Goal: Check status: Check status

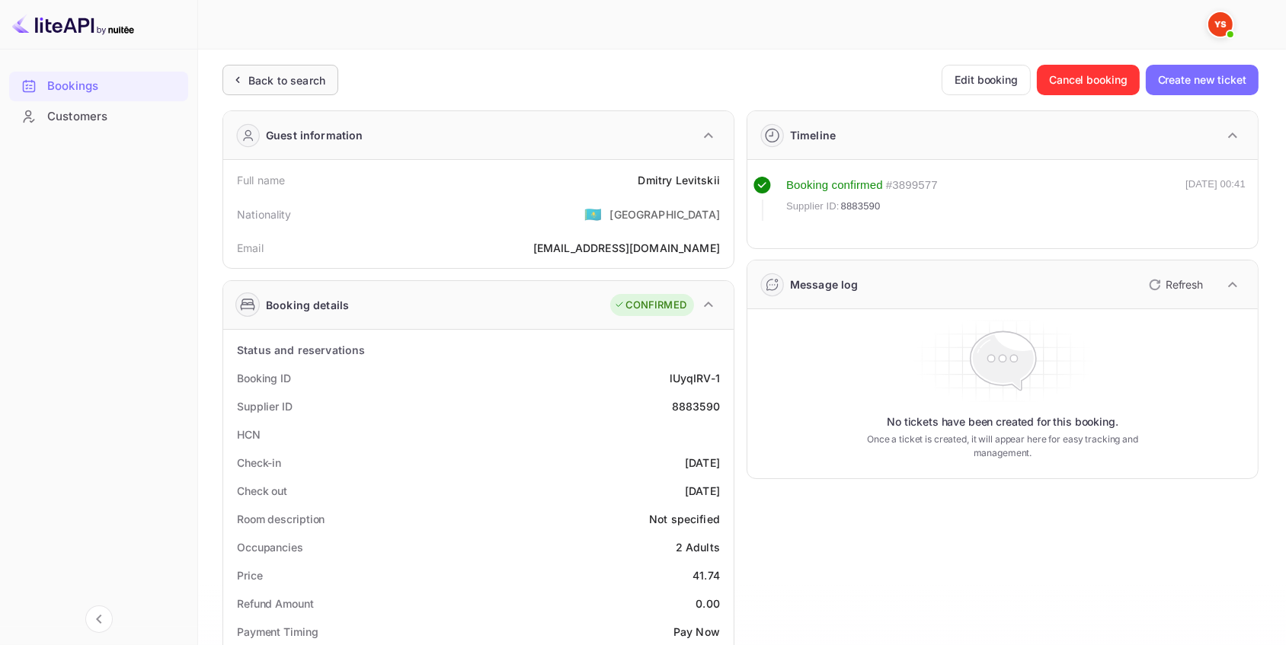
click at [284, 79] on div "Back to search" at bounding box center [286, 80] width 77 height 16
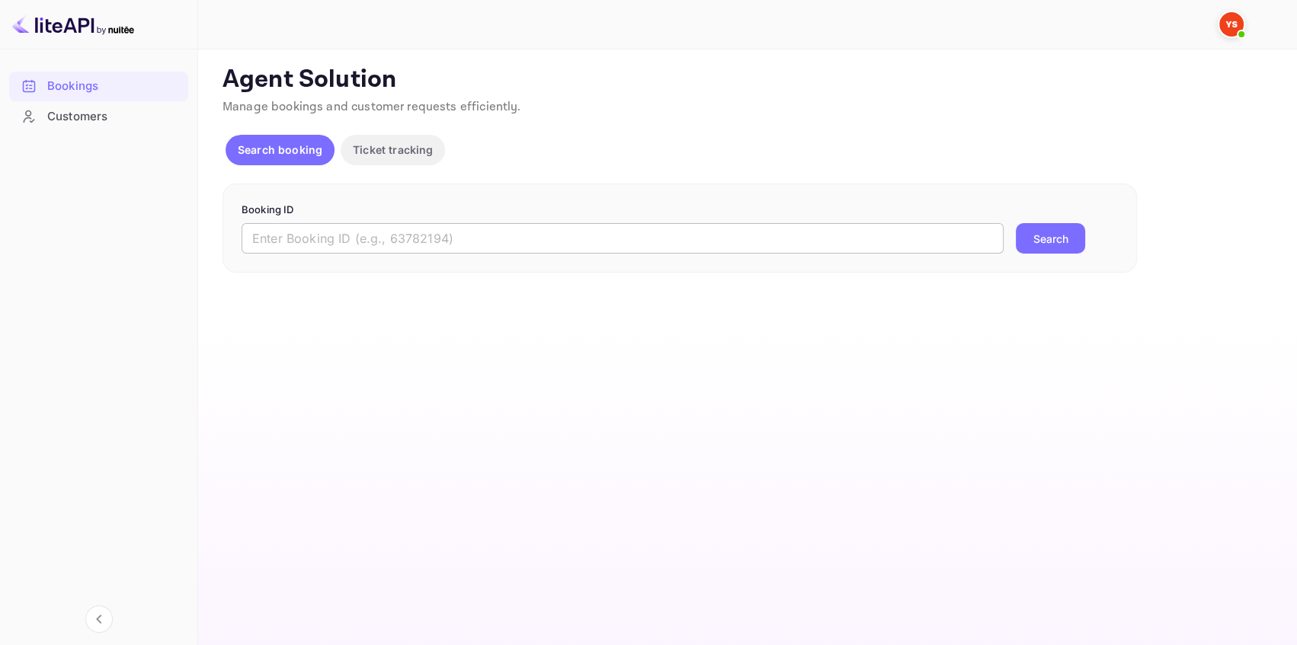
click at [373, 253] on input "text" at bounding box center [622, 238] width 762 height 30
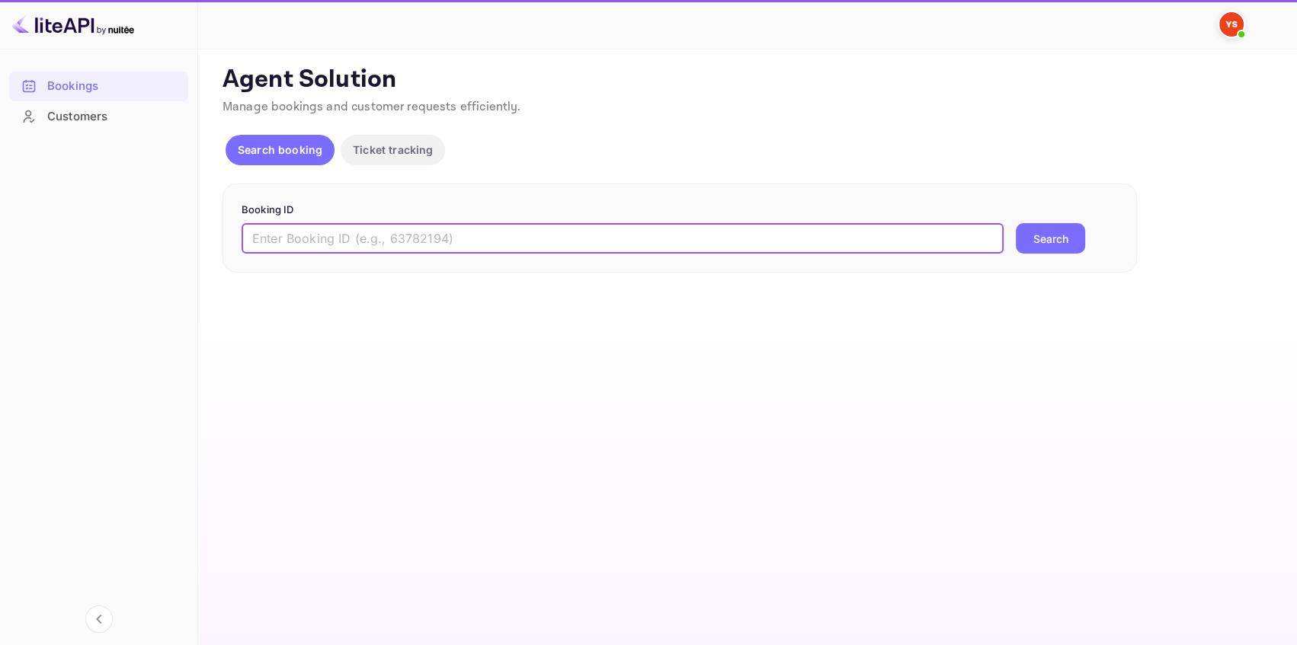
paste input "9303458"
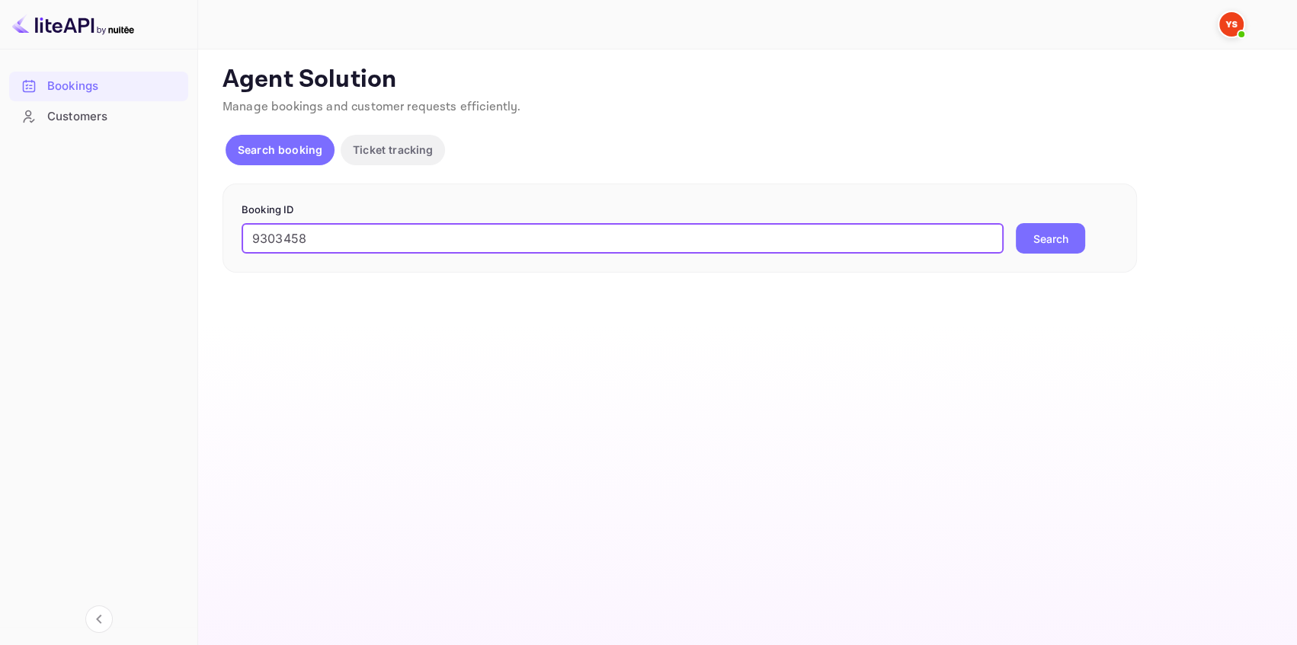
type input "9303458"
click at [1029, 244] on button "Search" at bounding box center [1049, 238] width 69 height 30
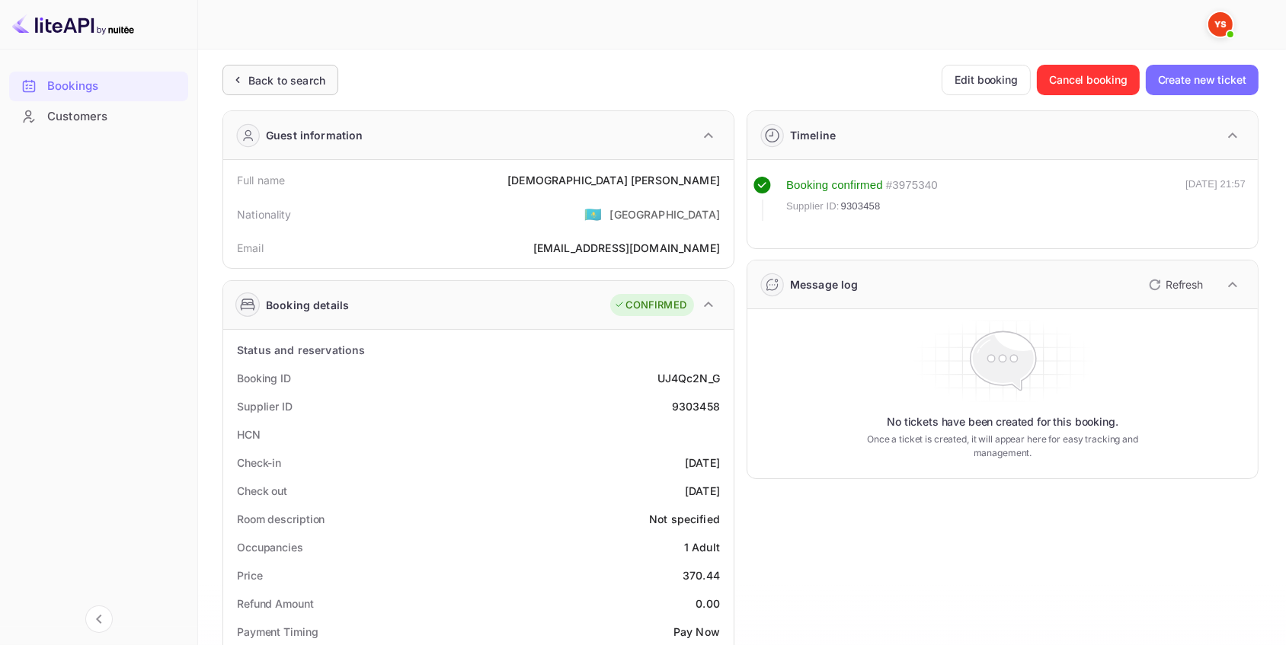
click at [312, 78] on div "Back to search" at bounding box center [286, 80] width 77 height 16
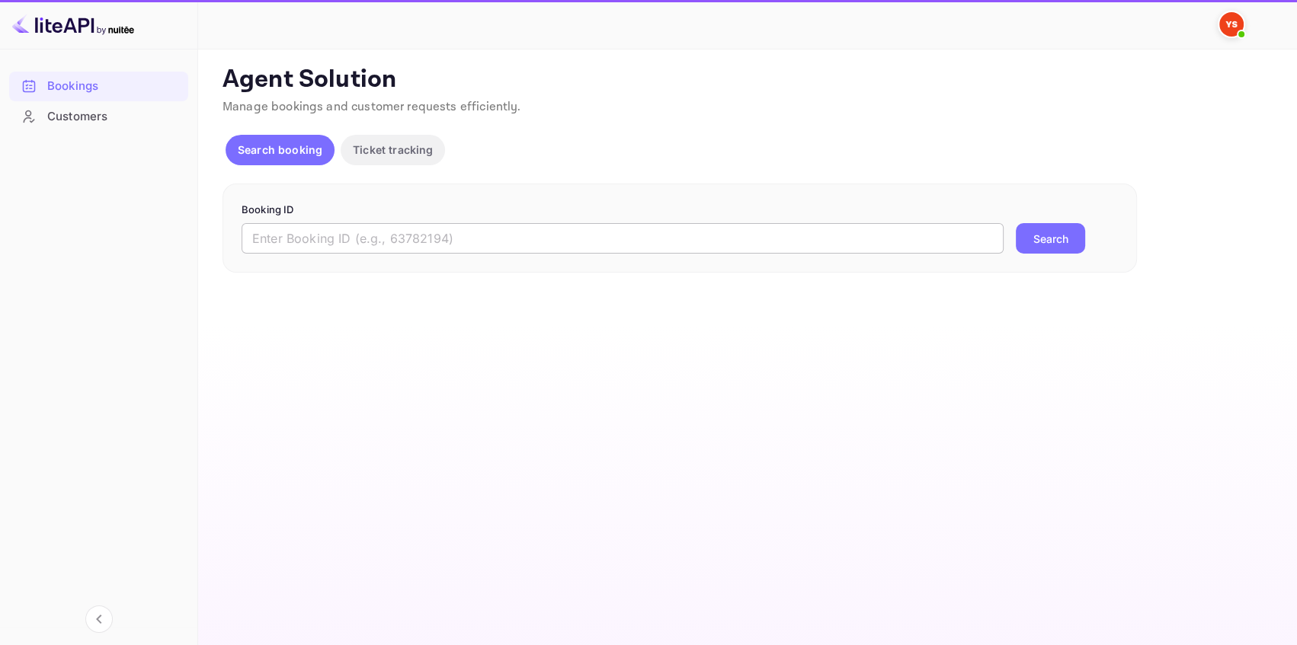
click at [352, 248] on input "text" at bounding box center [622, 238] width 762 height 30
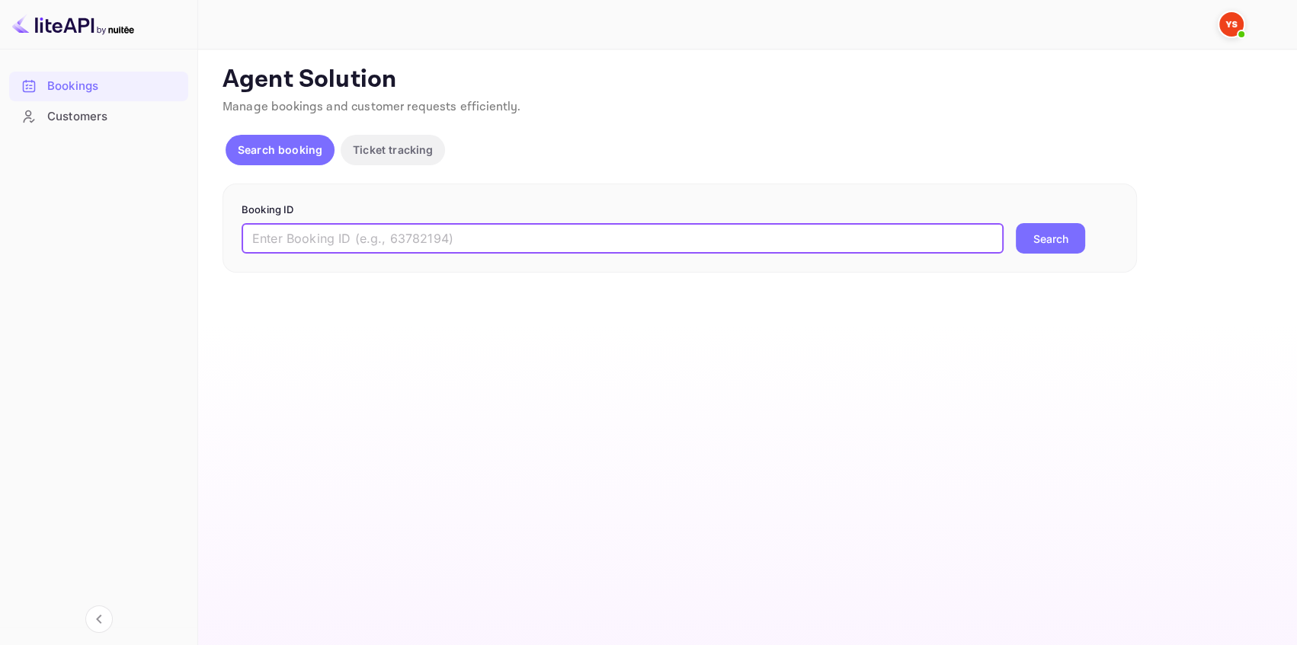
paste input "8531256"
type input "8531256"
click at [1051, 245] on button "Search" at bounding box center [1049, 238] width 69 height 30
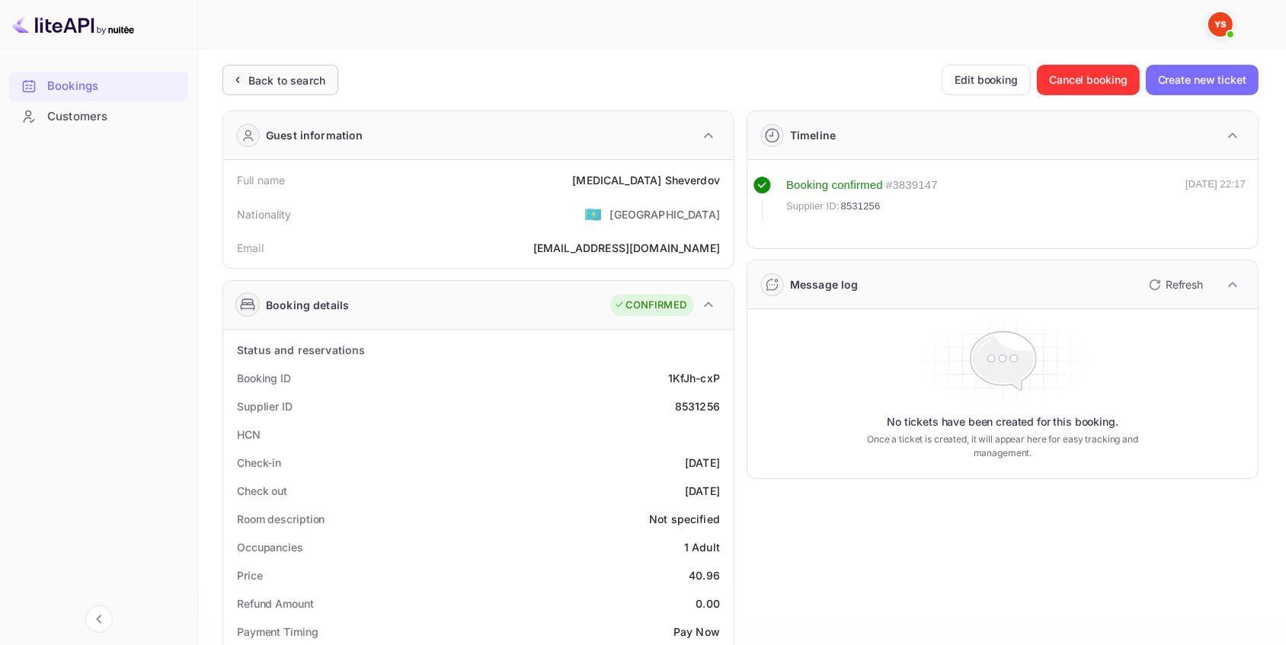
click at [313, 83] on div "Back to search" at bounding box center [286, 80] width 77 height 16
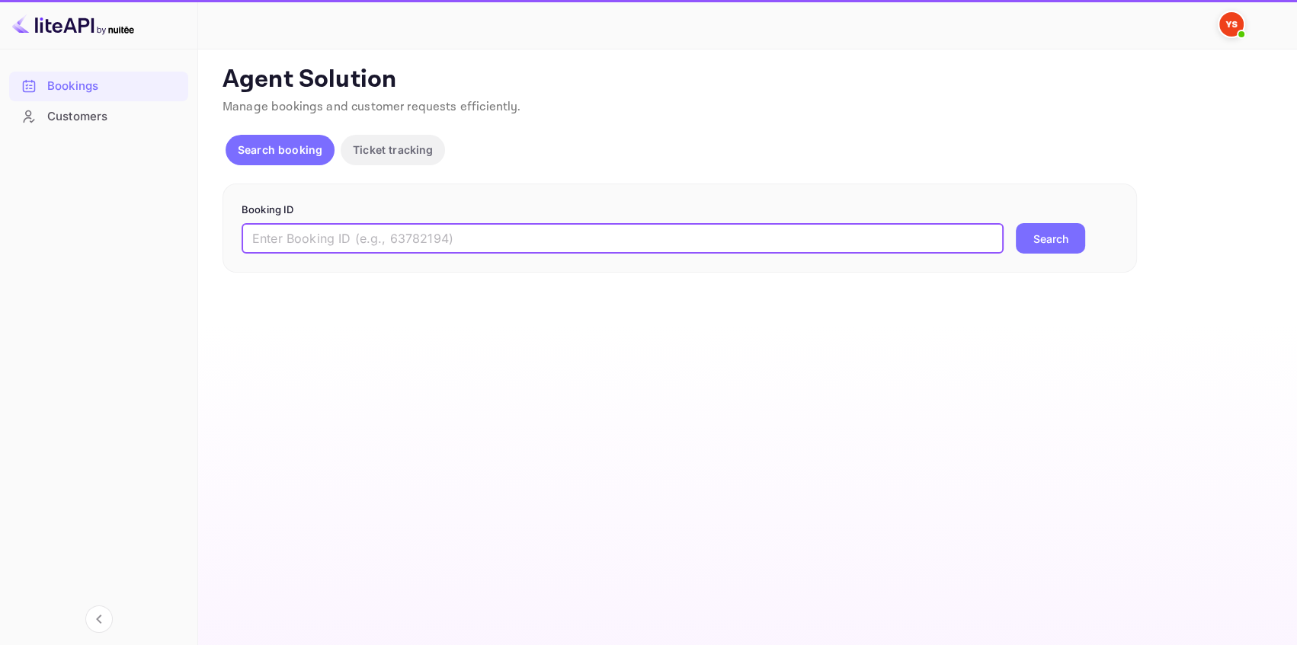
click at [643, 241] on input "text" at bounding box center [622, 238] width 762 height 30
paste input "9217559"
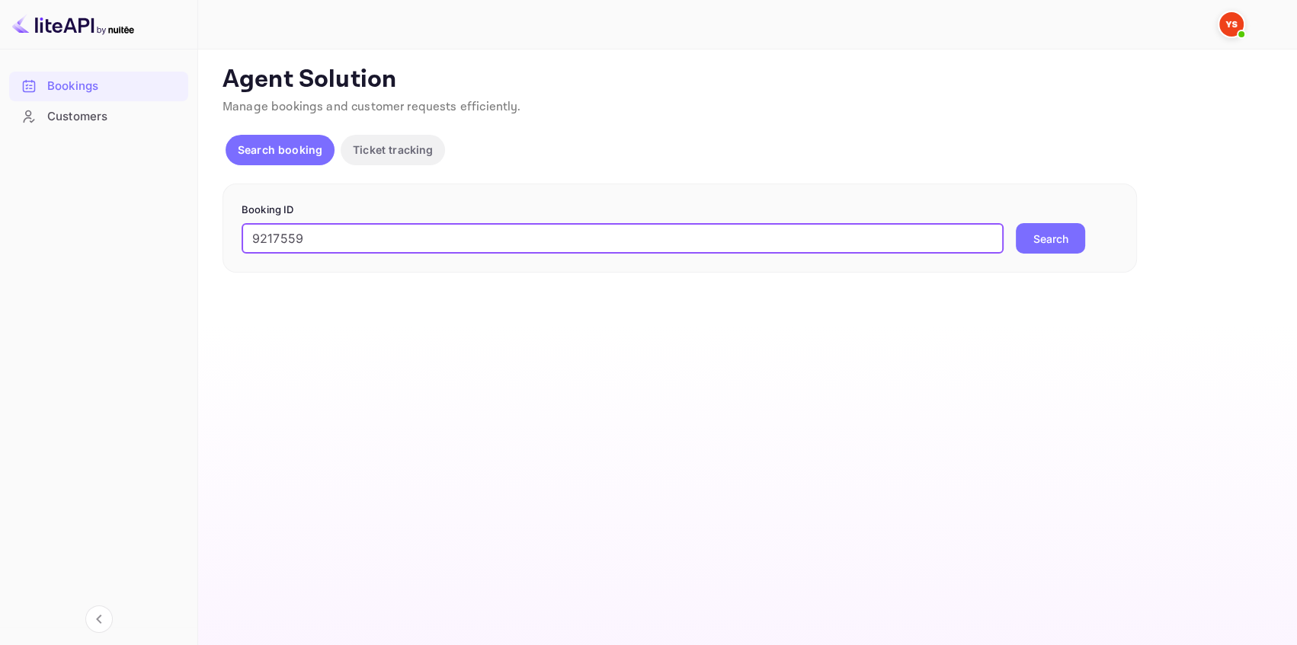
type input "9217559"
click at [1050, 236] on button "Search" at bounding box center [1049, 238] width 69 height 30
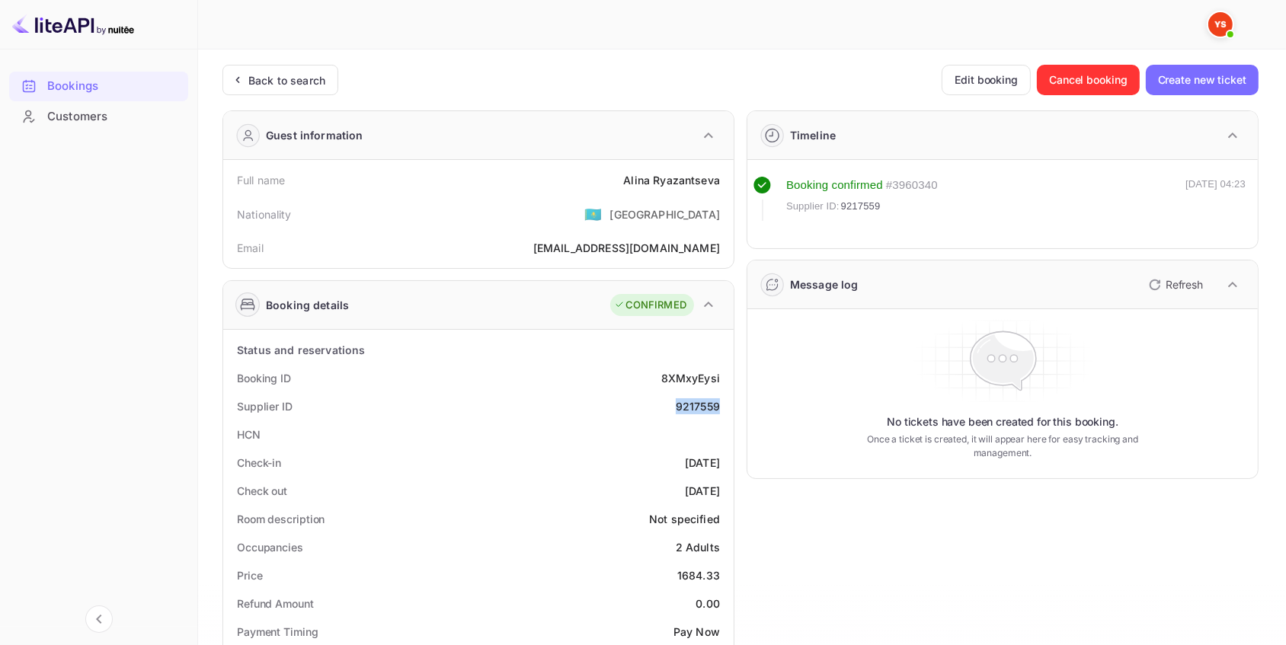
drag, startPoint x: 678, startPoint y: 405, endPoint x: 728, endPoint y: 407, distance: 49.5
drag, startPoint x: 722, startPoint y: 178, endPoint x: 610, endPoint y: 178, distance: 112.0
click at [610, 178] on div "Full name [PERSON_NAME]" at bounding box center [478, 180] width 498 height 28
copy div "[PERSON_NAME]"
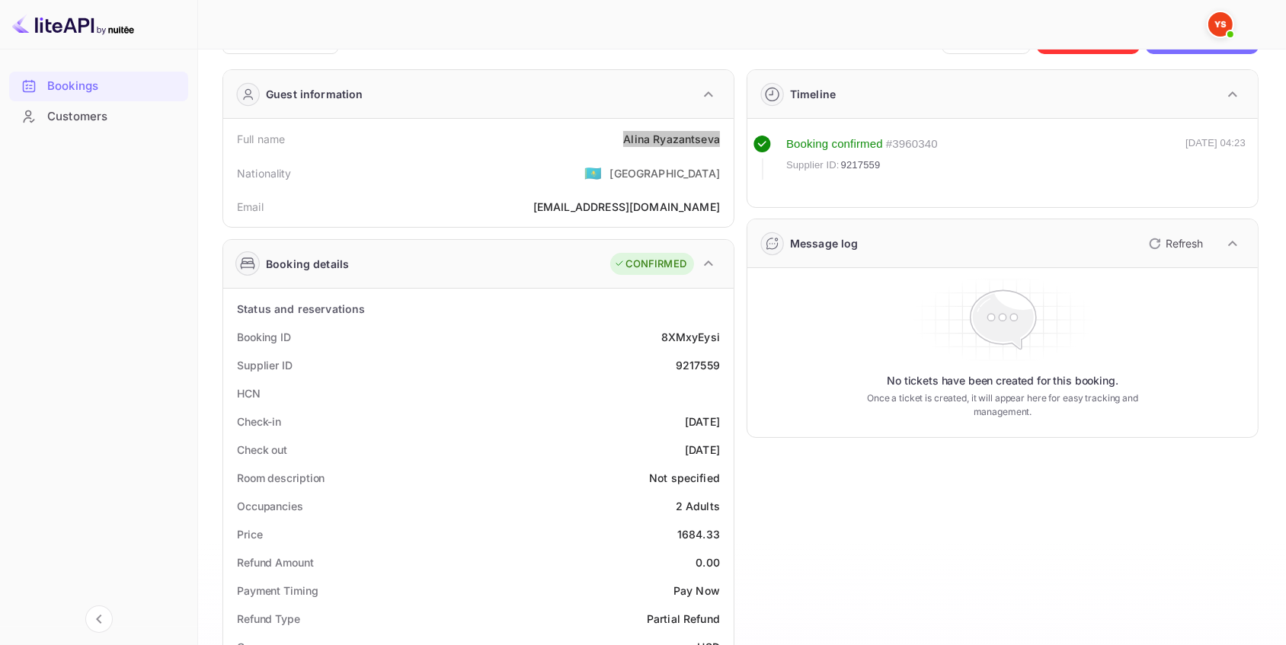
scroll to position [138, 0]
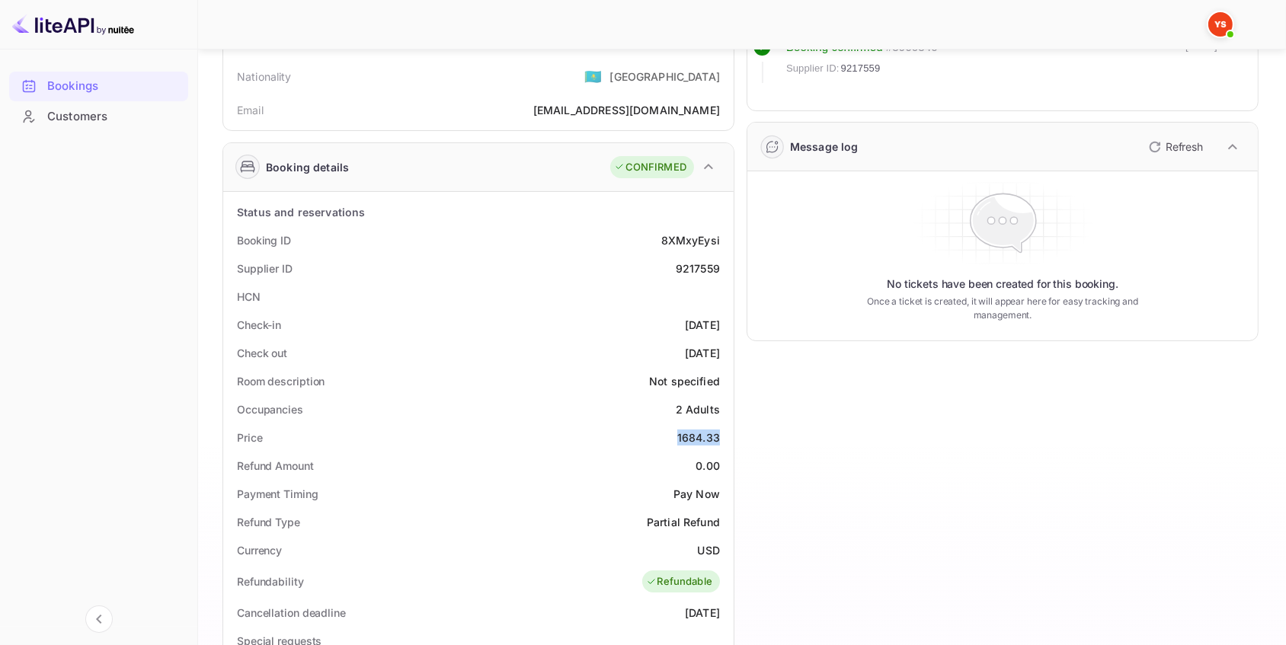
drag, startPoint x: 676, startPoint y: 436, endPoint x: 724, endPoint y: 434, distance: 47.3
click at [724, 434] on div "Price 1684.33" at bounding box center [478, 438] width 498 height 28
copy div "1684.33"
drag, startPoint x: 719, startPoint y: 550, endPoint x: 692, endPoint y: 551, distance: 26.7
click at [692, 551] on div "Currency USD" at bounding box center [478, 550] width 498 height 28
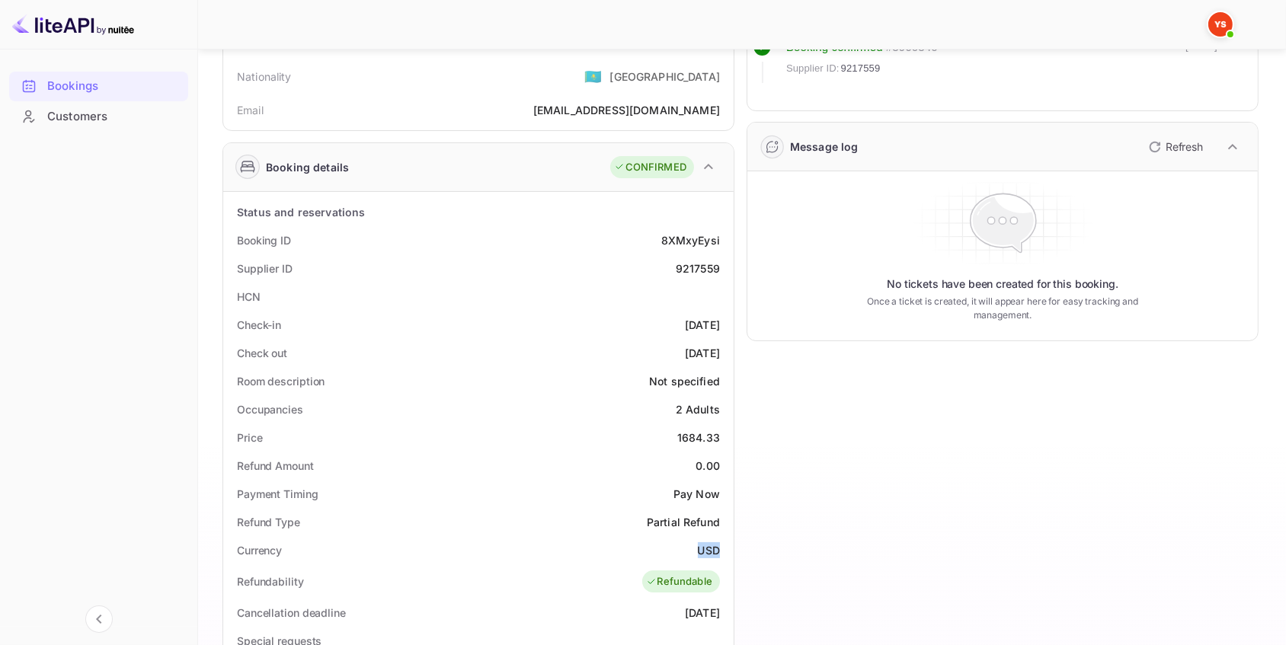
copy div "USD"
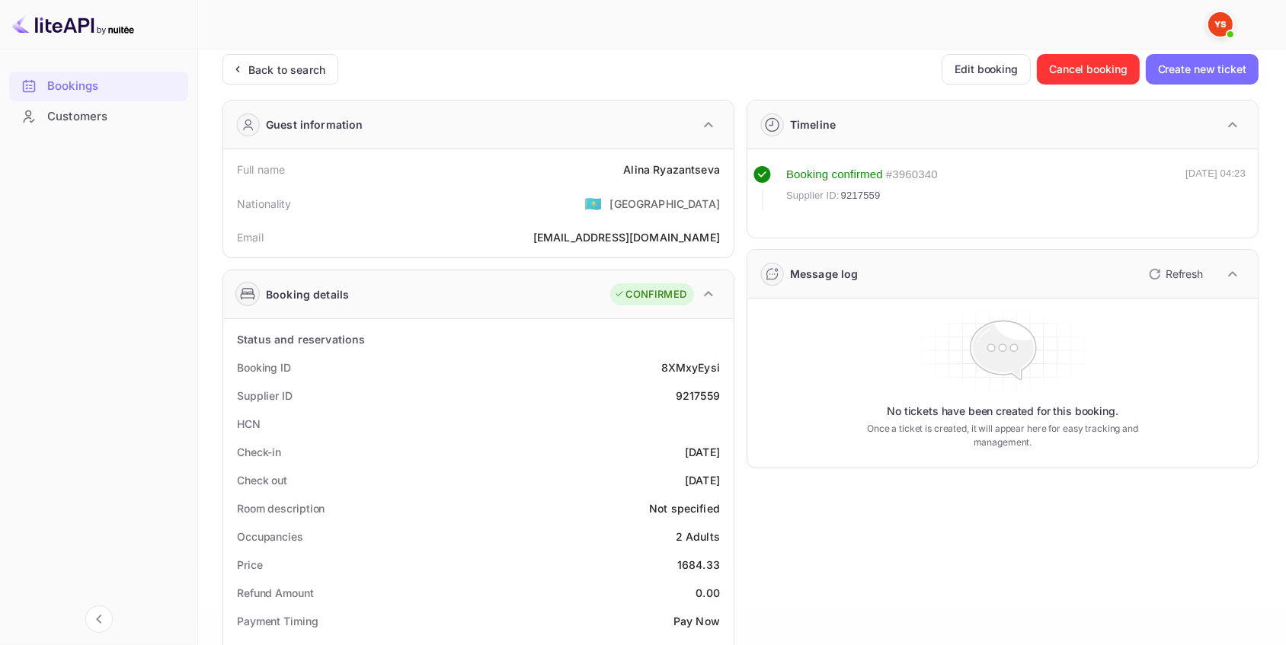
scroll to position [0, 0]
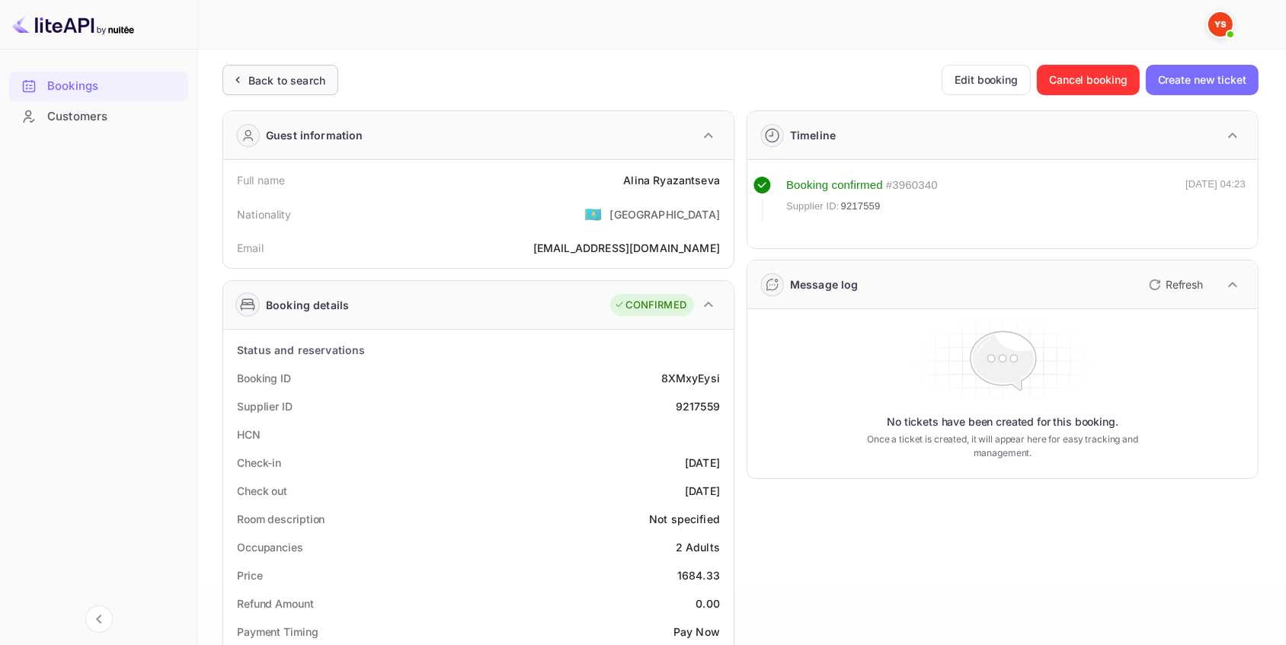
click at [286, 85] on div "Back to search" at bounding box center [286, 80] width 77 height 16
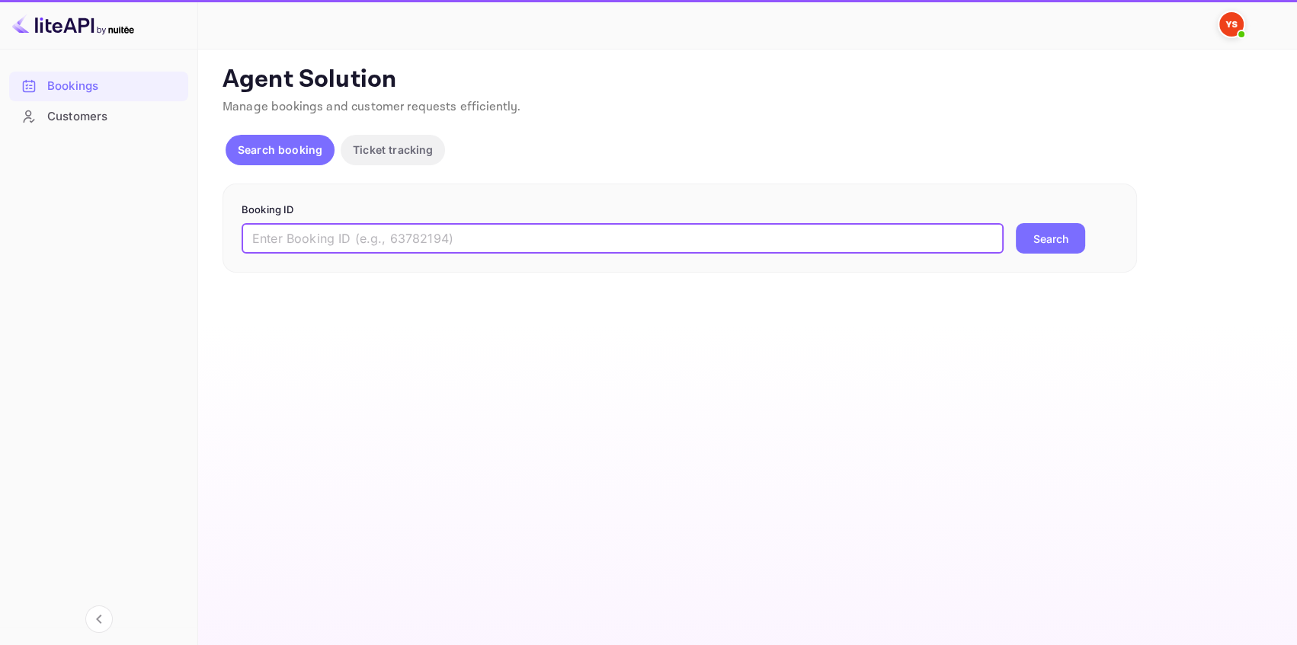
click at [533, 232] on input "text" at bounding box center [622, 238] width 762 height 30
paste input "9147835"
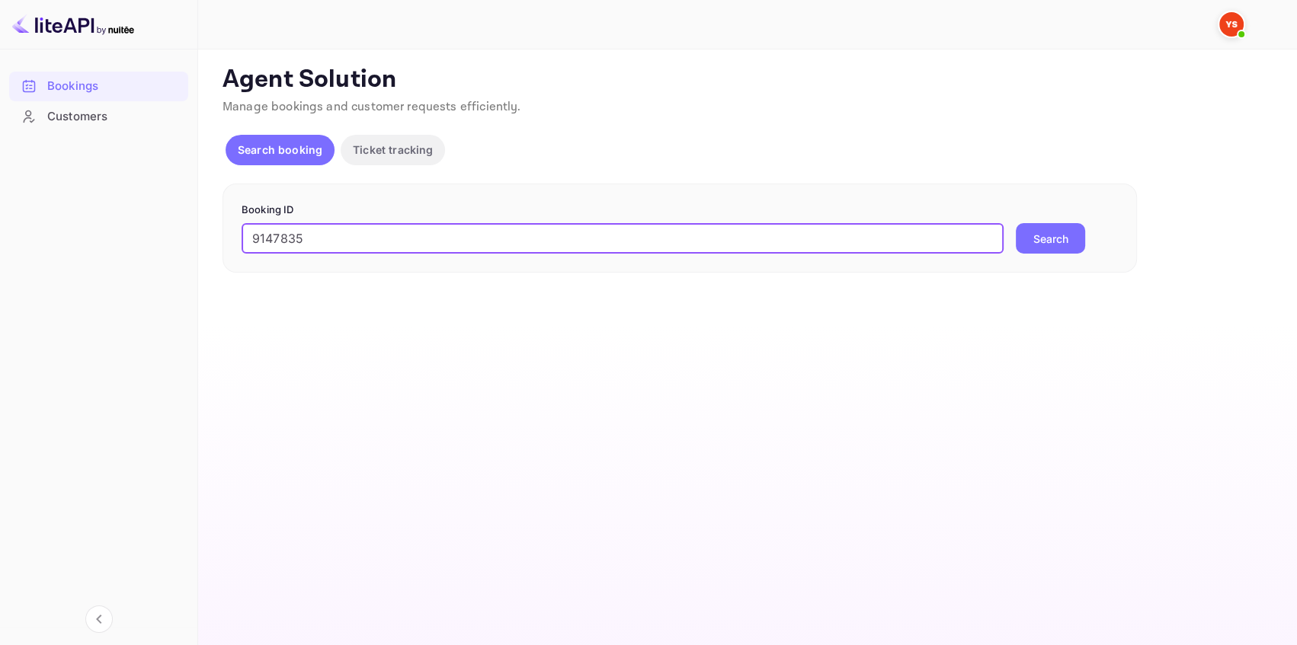
type input "9147835"
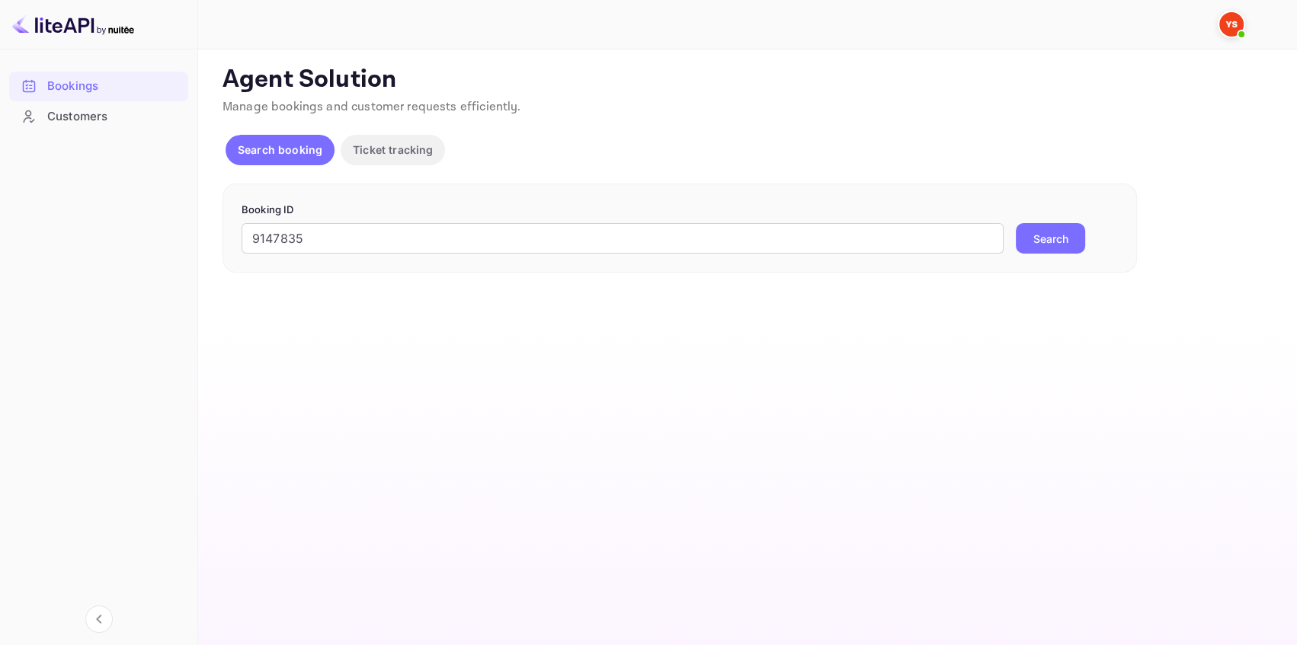
click at [1034, 228] on button "Search" at bounding box center [1049, 238] width 69 height 30
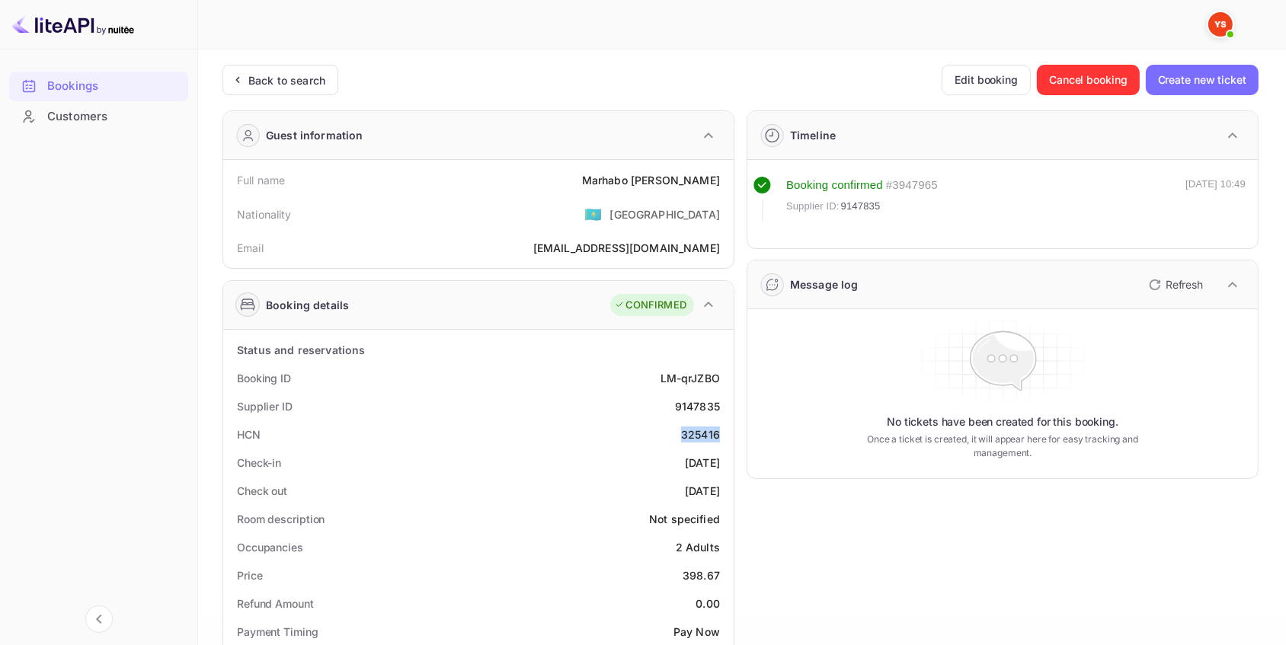
drag, startPoint x: 722, startPoint y: 434, endPoint x: 677, endPoint y: 434, distance: 44.9
click at [677, 434] on div "HCN 325416" at bounding box center [478, 435] width 498 height 28
click at [592, 437] on div "HCN 325416" at bounding box center [478, 435] width 498 height 28
drag, startPoint x: 723, startPoint y: 180, endPoint x: 605, endPoint y: 180, distance: 118.1
click at [605, 180] on div "Full name [PERSON_NAME]" at bounding box center [478, 180] width 498 height 28
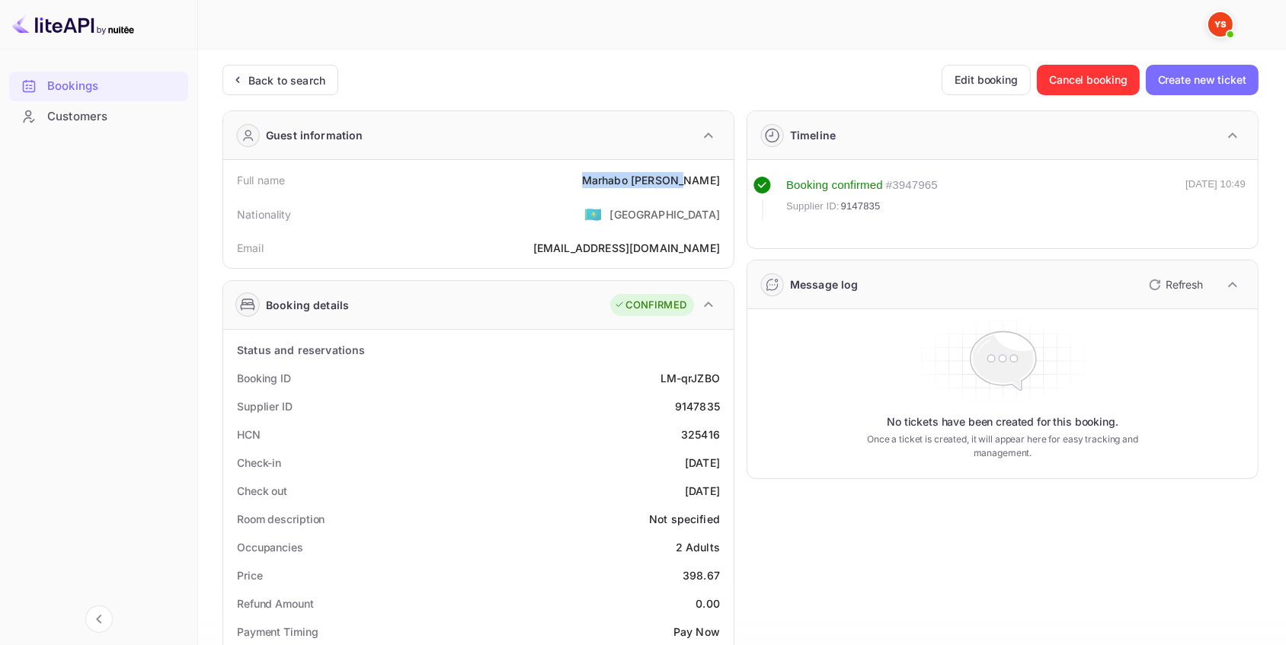
copy div "[PERSON_NAME]"
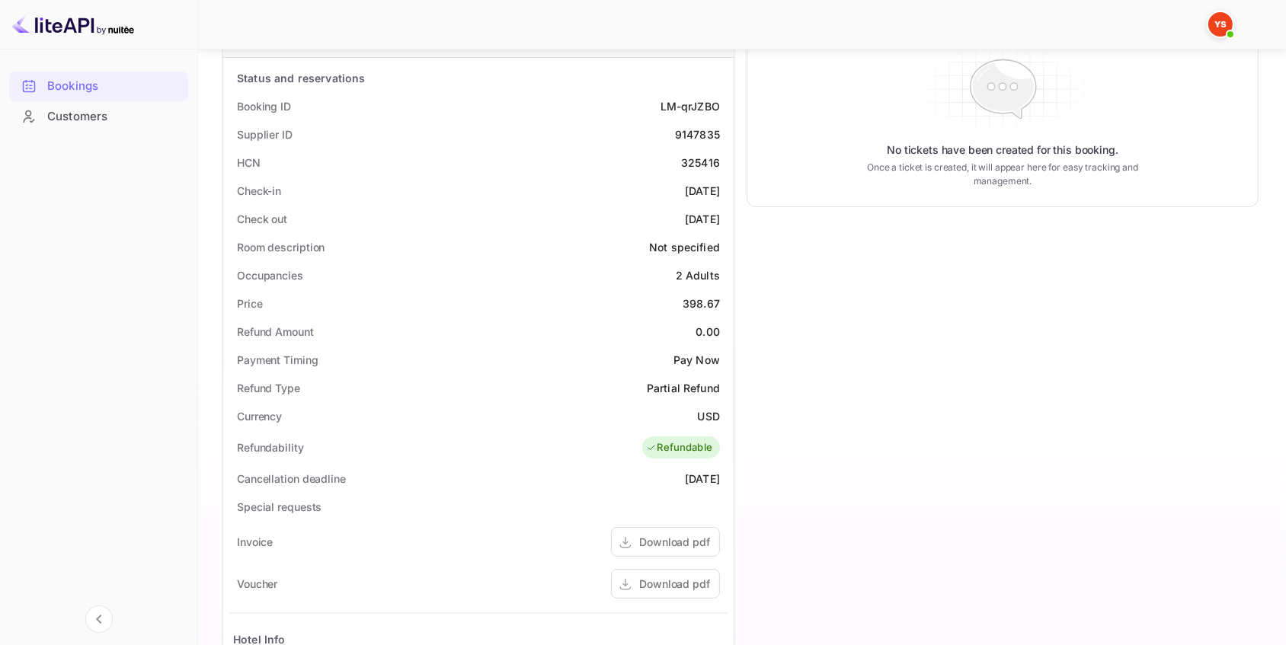
scroll to position [277, 0]
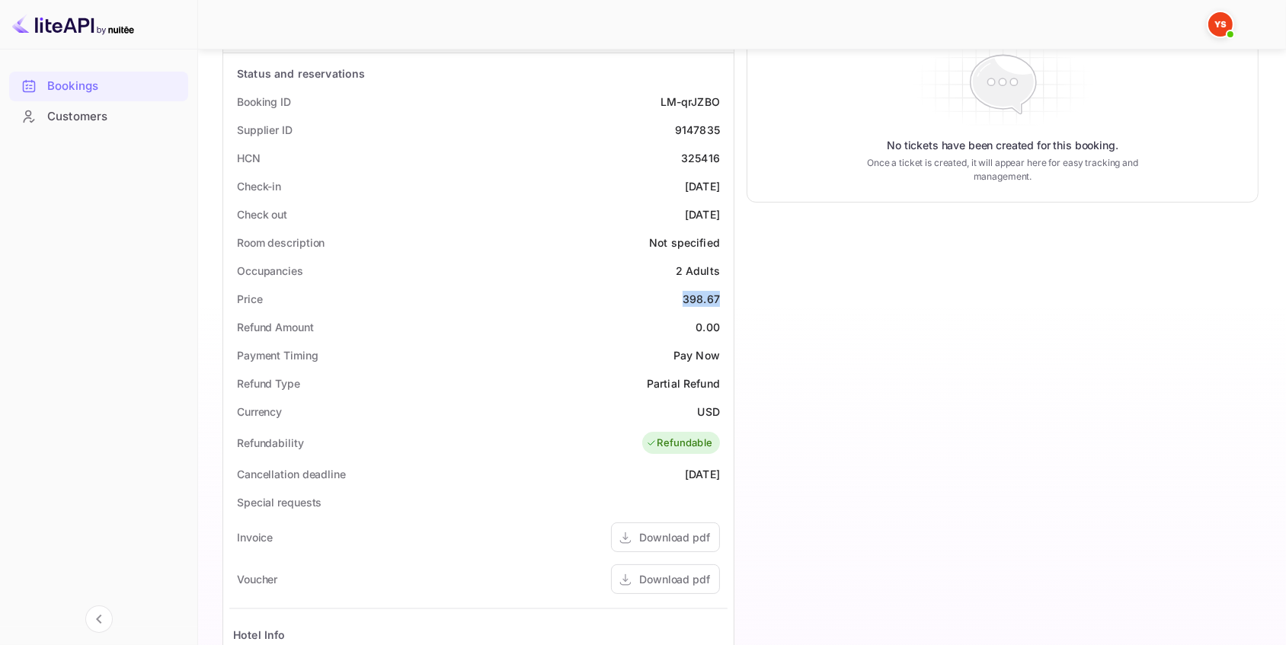
drag, startPoint x: 693, startPoint y: 299, endPoint x: 670, endPoint y: 299, distance: 23.6
click at [670, 299] on div "Price 398.67" at bounding box center [478, 299] width 498 height 28
copy div "398.67"
drag, startPoint x: 688, startPoint y: 406, endPoint x: 670, endPoint y: 406, distance: 17.5
click at [670, 406] on div "Currency USD" at bounding box center [478, 412] width 498 height 28
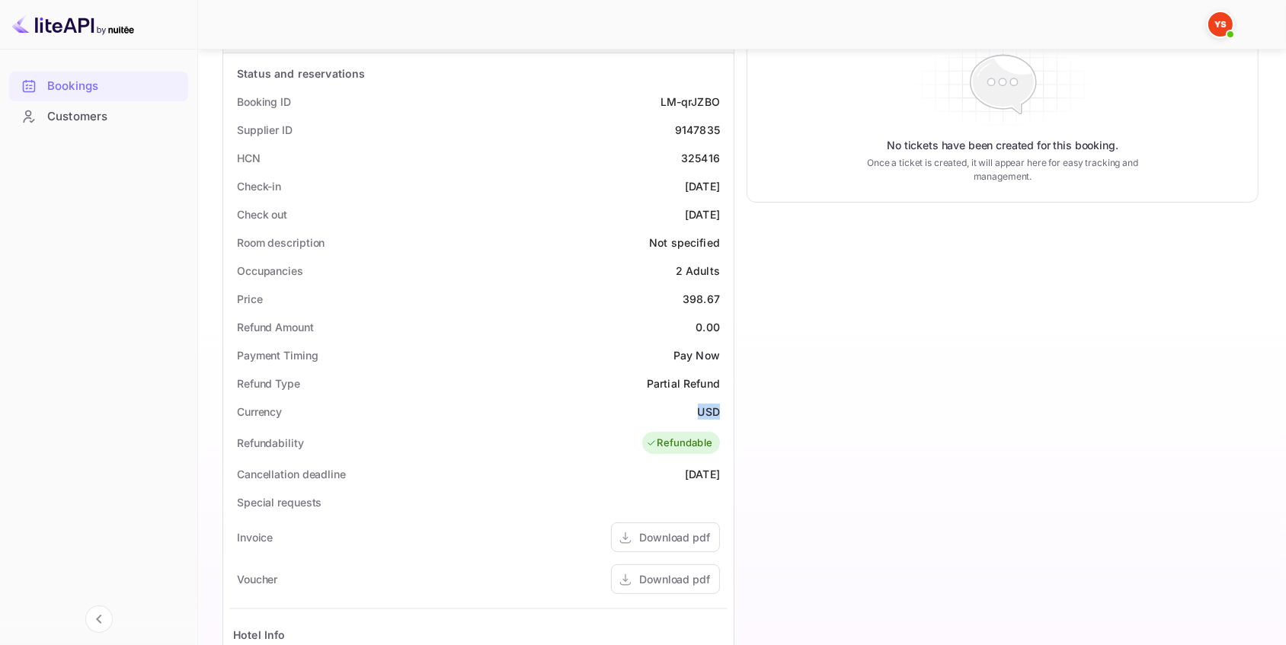
copy div "USD"
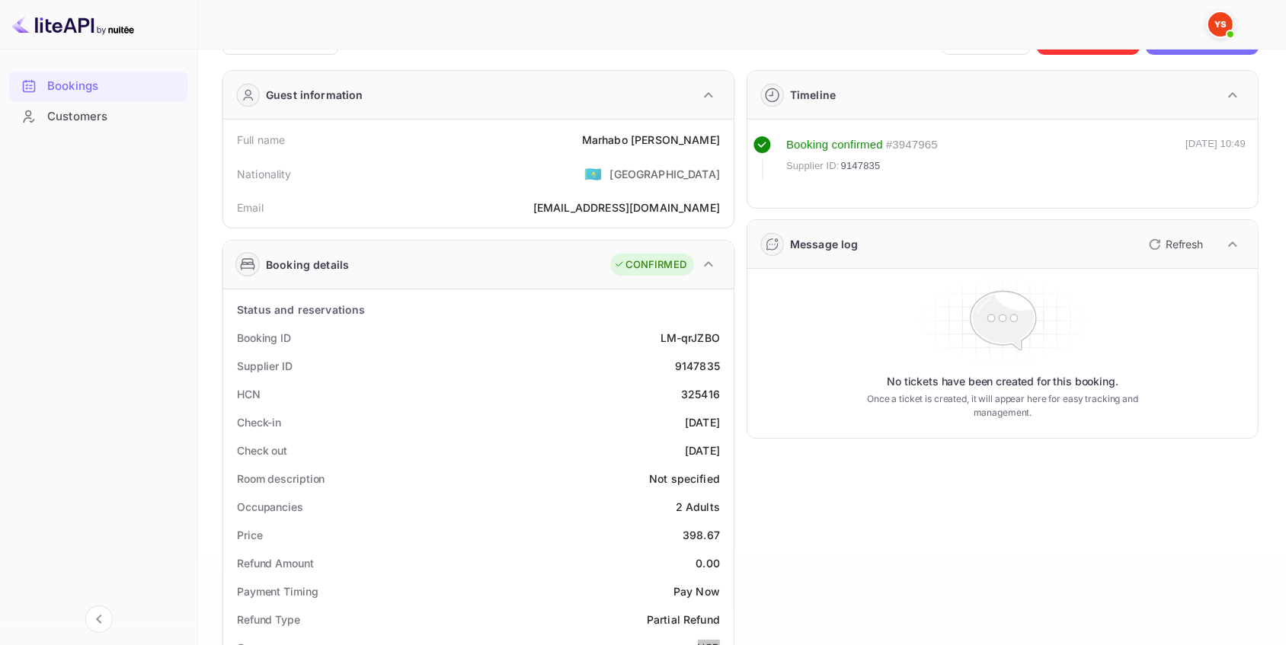
scroll to position [0, 0]
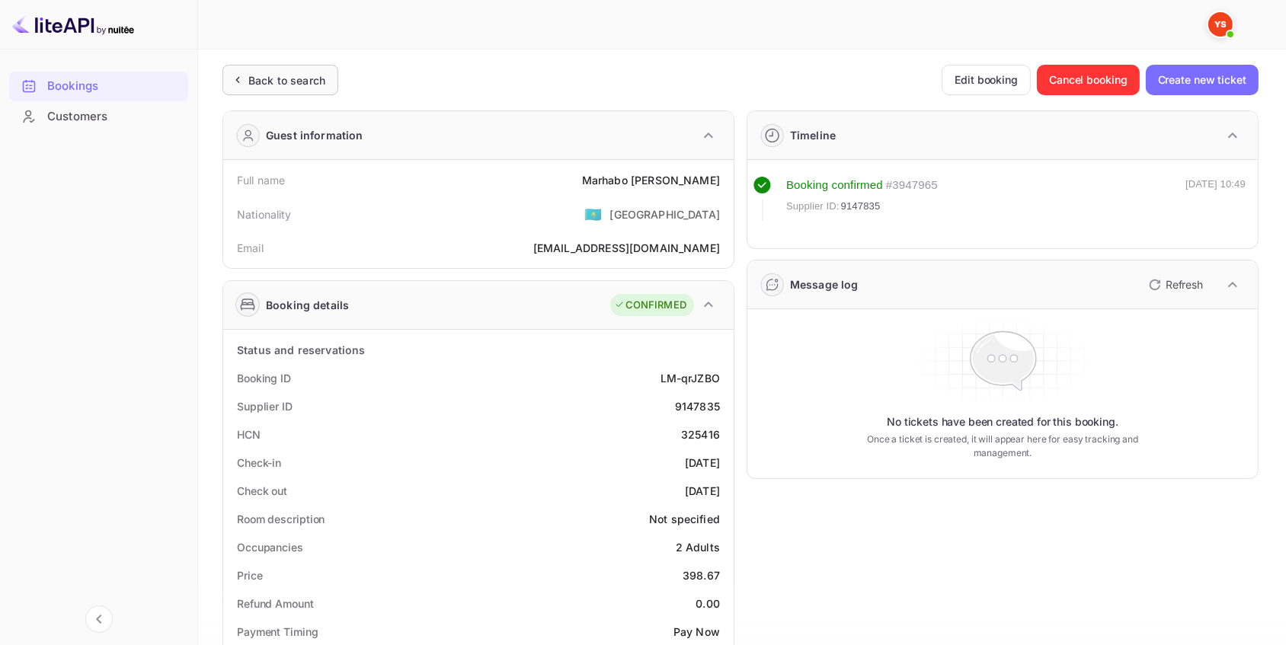
click at [290, 76] on div "Back to search" at bounding box center [286, 80] width 77 height 16
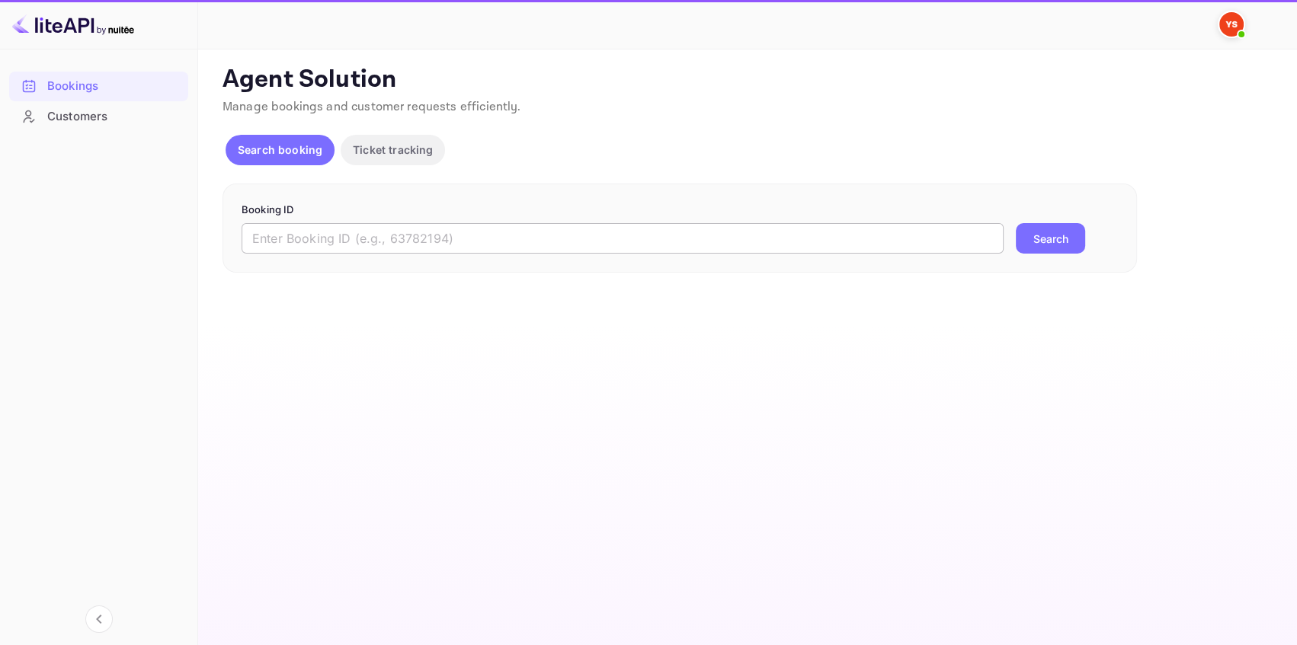
click at [365, 229] on input "text" at bounding box center [622, 238] width 762 height 30
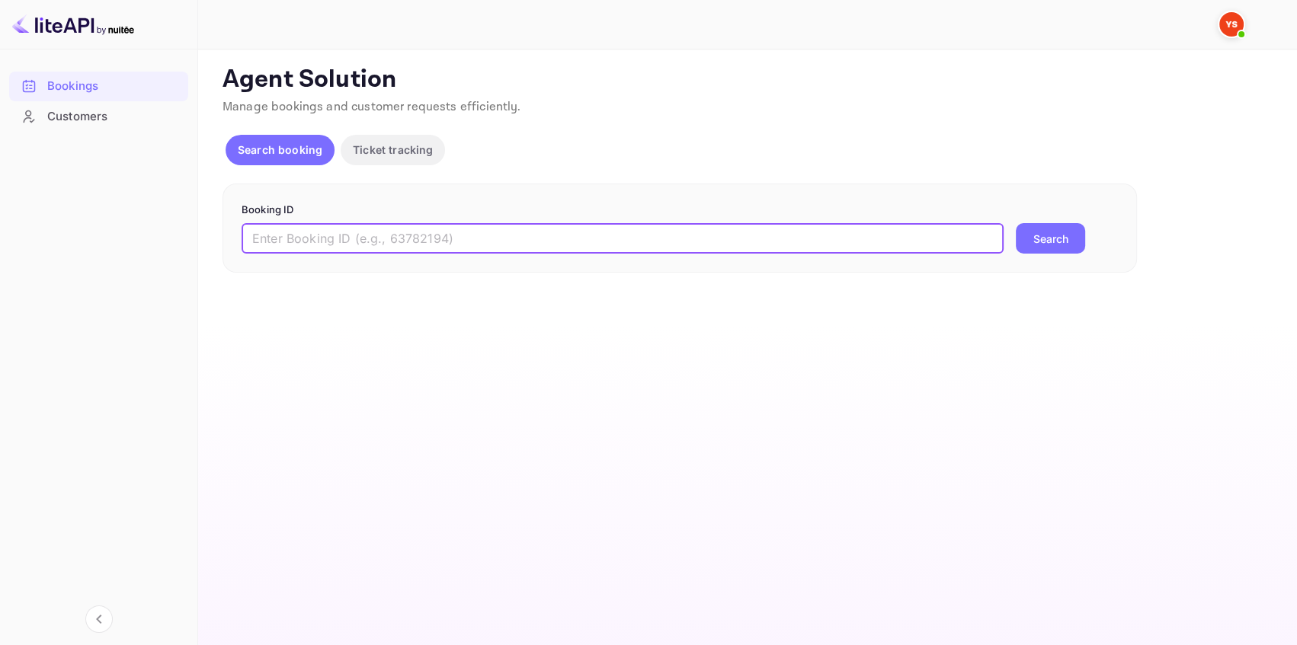
paste input "8991900"
type input "8991900"
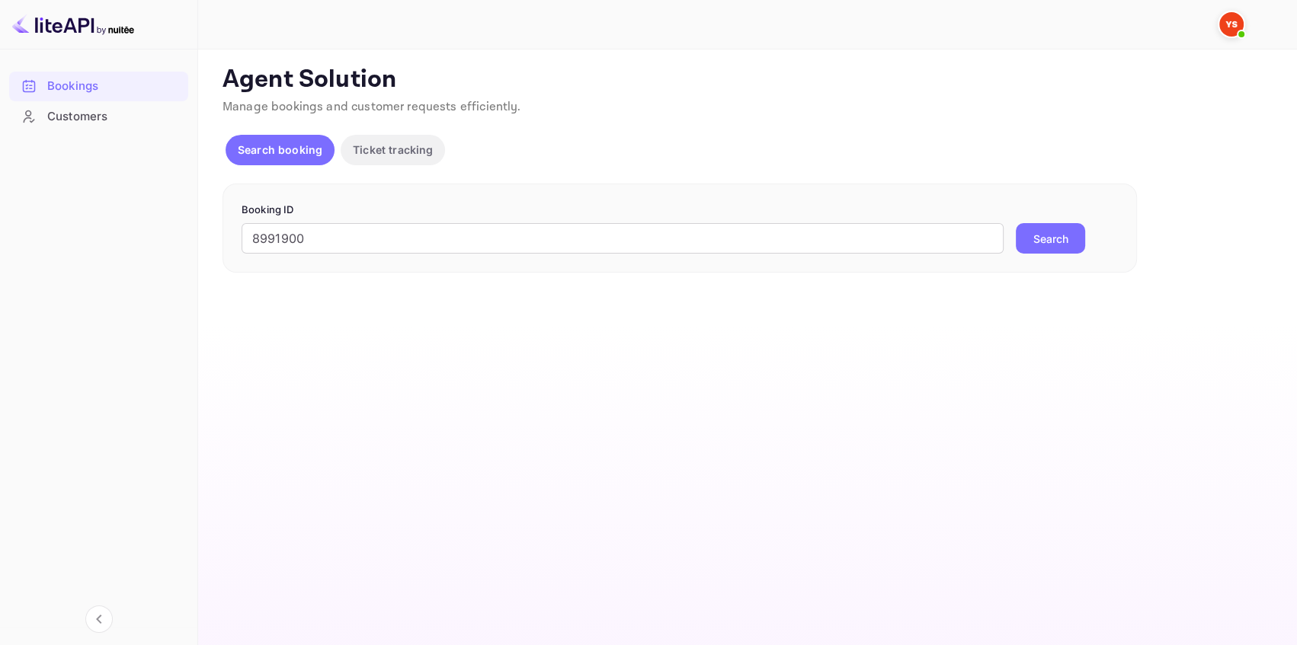
click at [1069, 231] on button "Search" at bounding box center [1049, 238] width 69 height 30
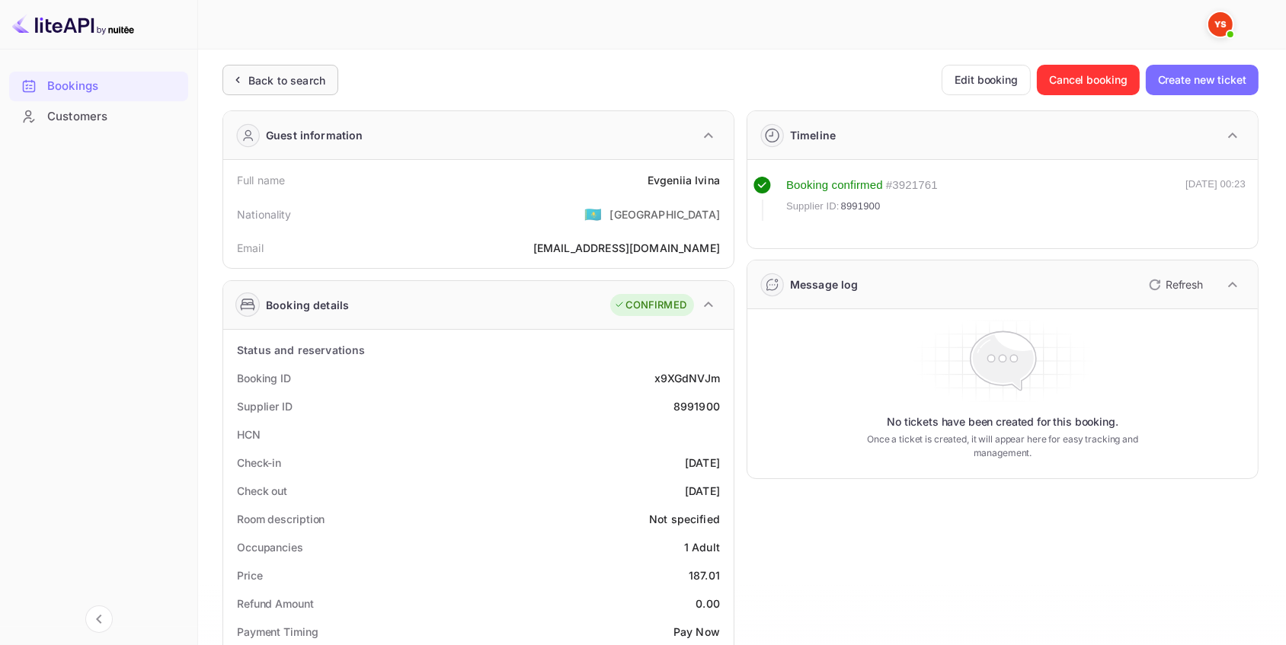
click at [286, 82] on div "Back to search" at bounding box center [286, 80] width 77 height 16
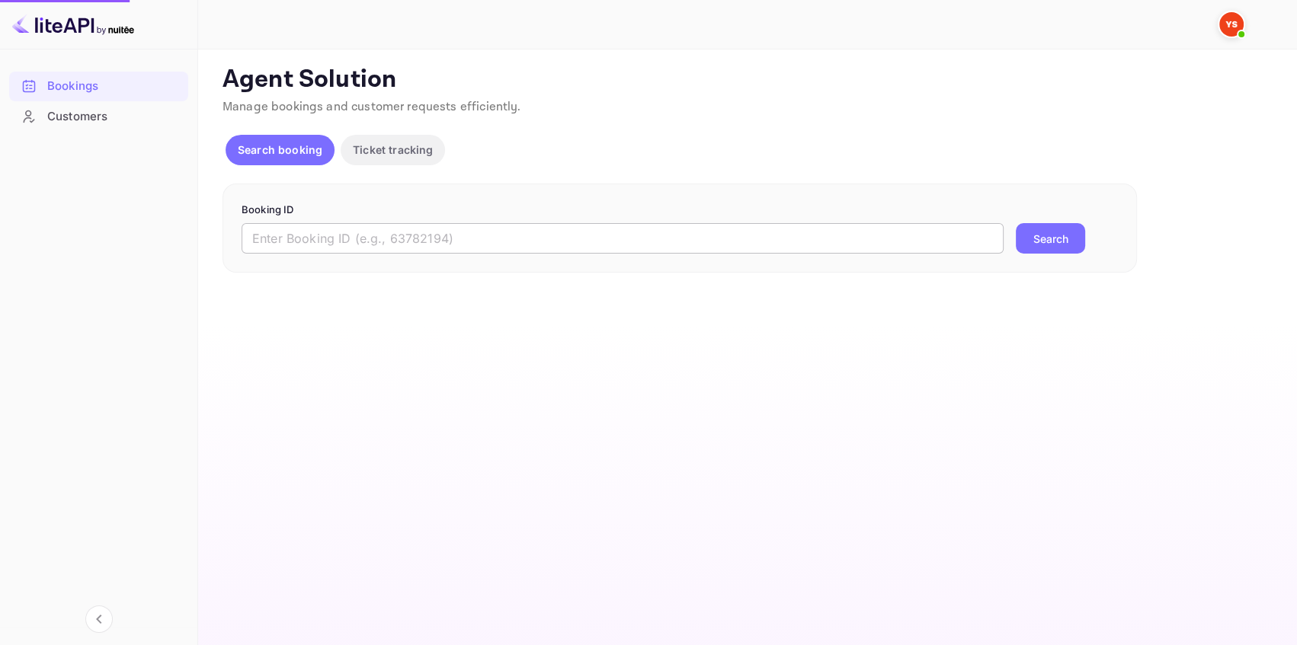
click at [481, 241] on input "text" at bounding box center [622, 238] width 762 height 30
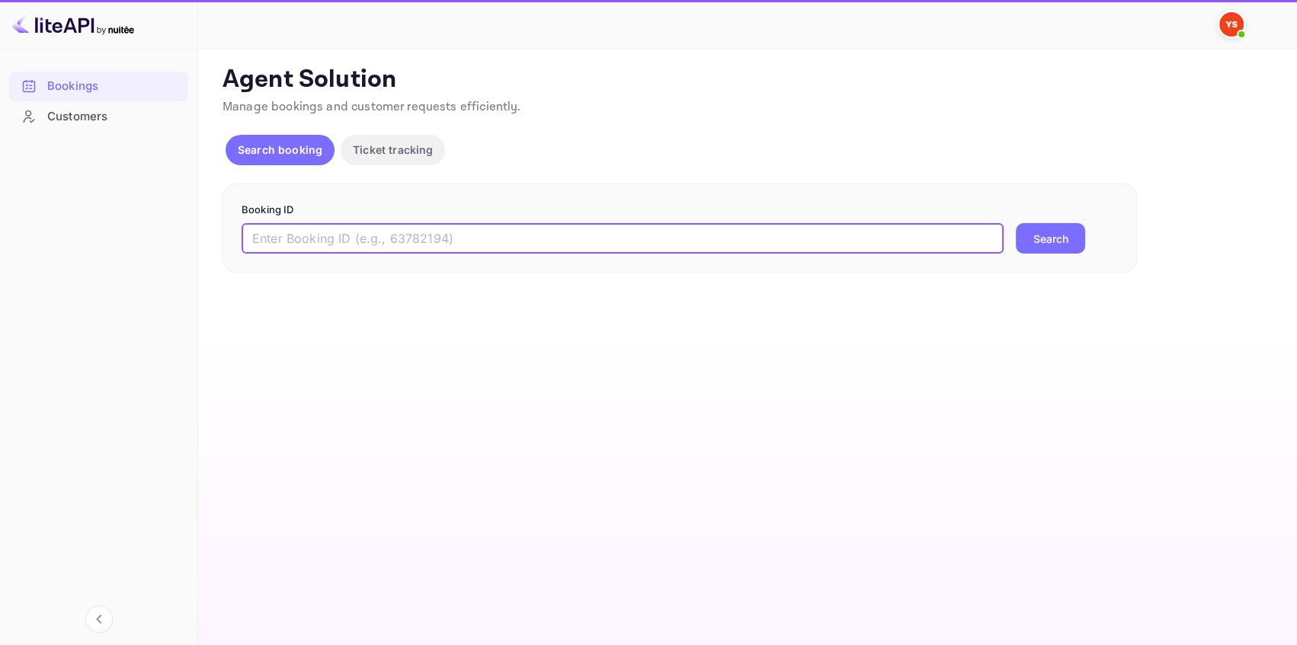
paste input "9131629"
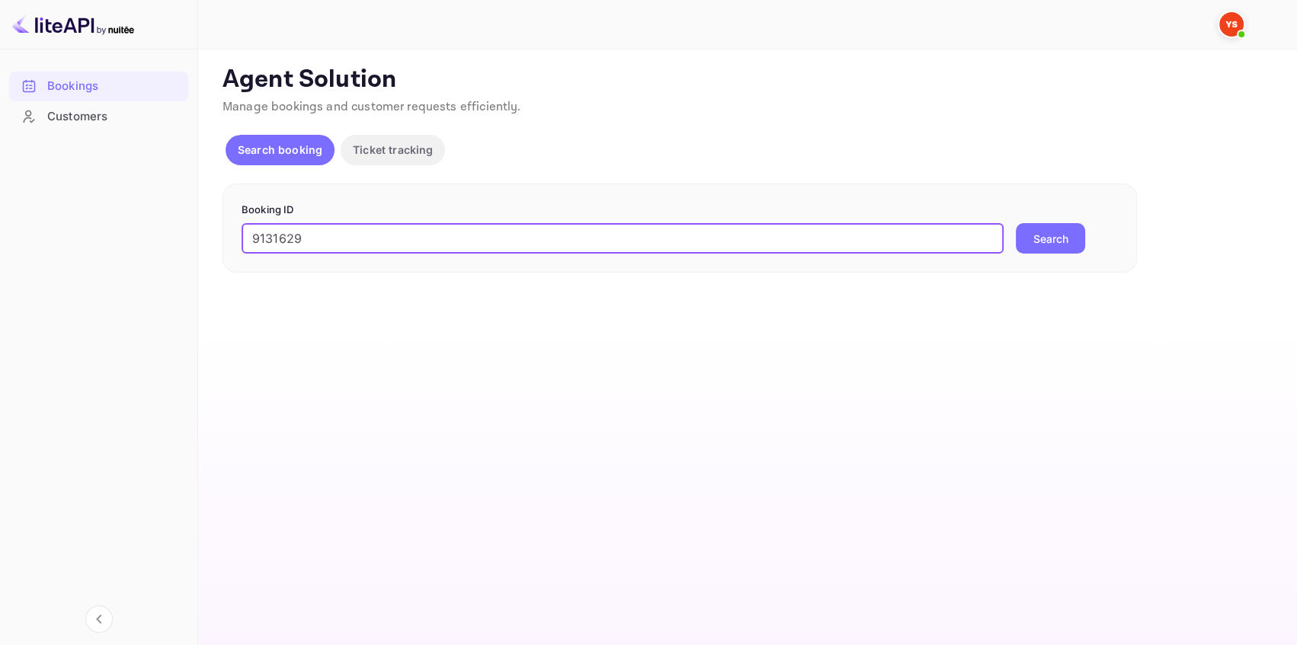
type input "9131629"
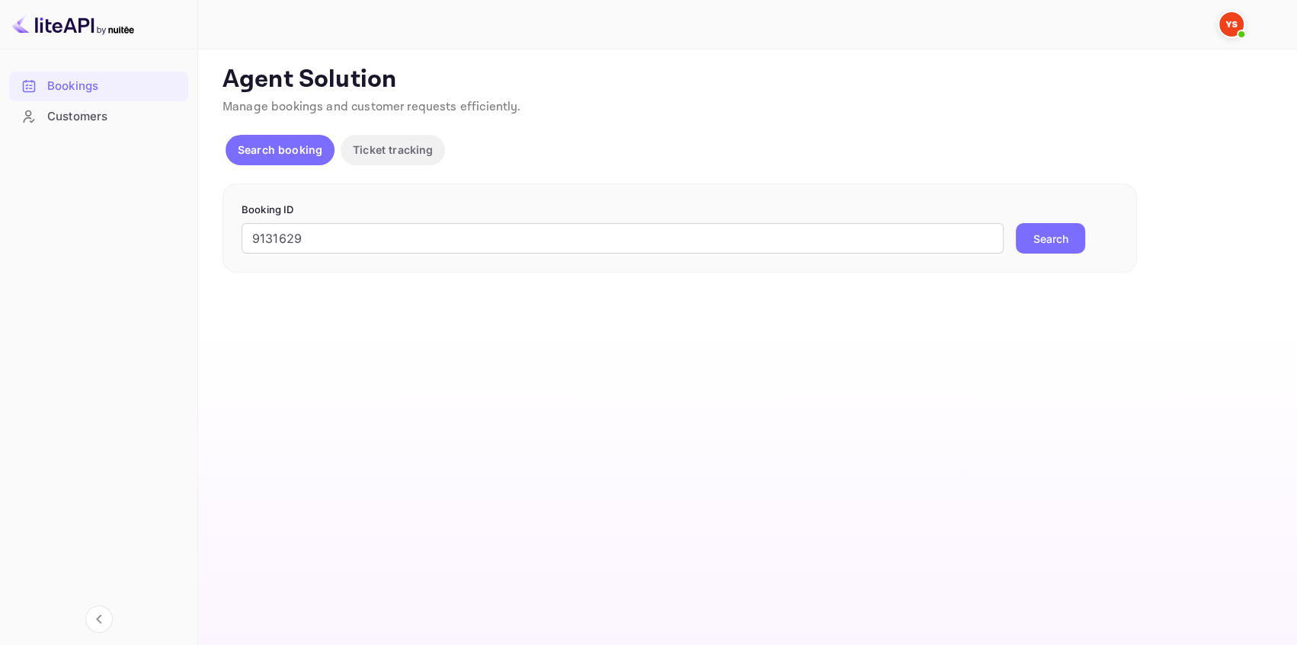
click at [1046, 245] on button "Search" at bounding box center [1049, 238] width 69 height 30
